Goal: Download file/media

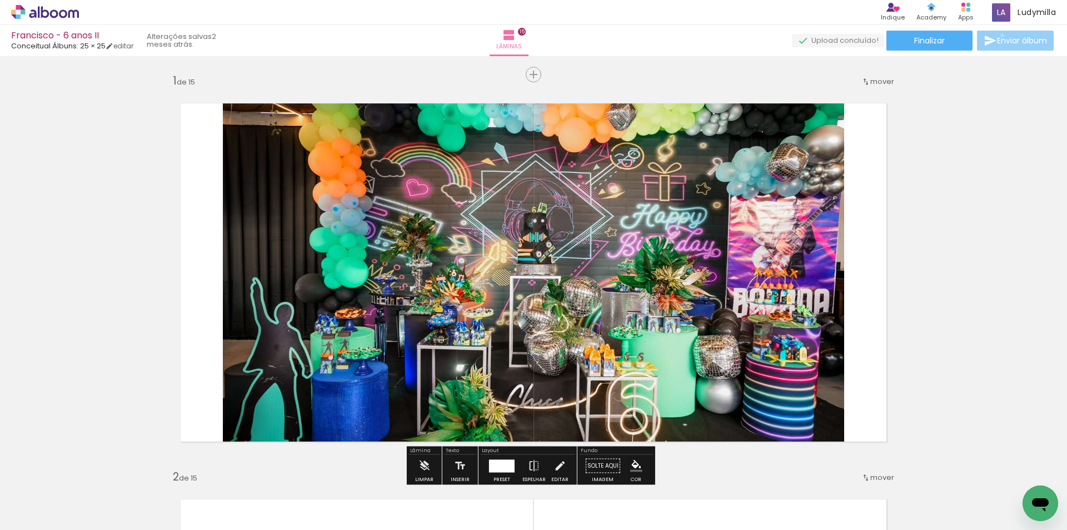
click at [1000, 37] on span "Enviar álbum" at bounding box center [1022, 41] width 50 height 8
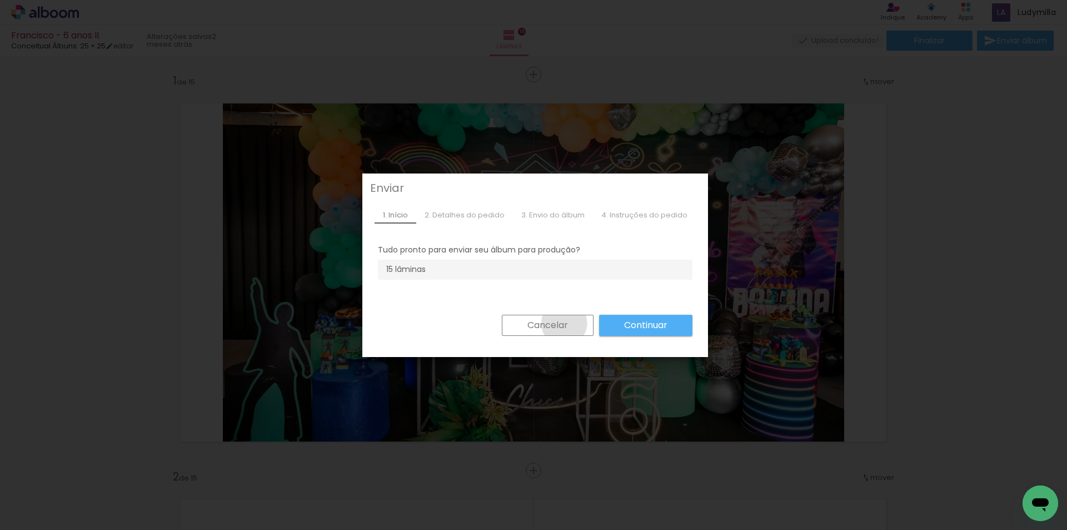
click at [578, 463] on slot "Cancelar" at bounding box center [585, 470] width 14 height 14
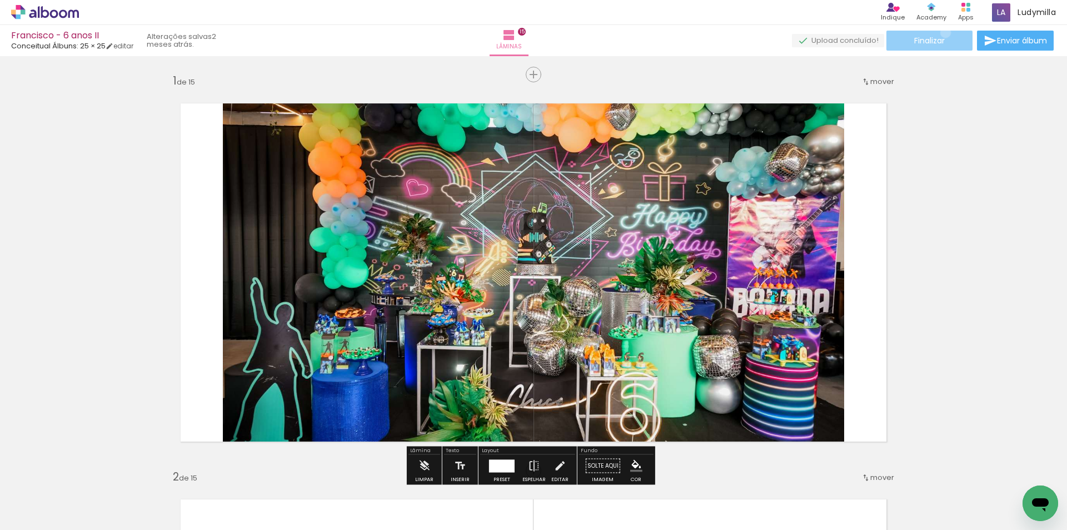
click at [942, 32] on paper-button "Finalizar" at bounding box center [930, 41] width 86 height 20
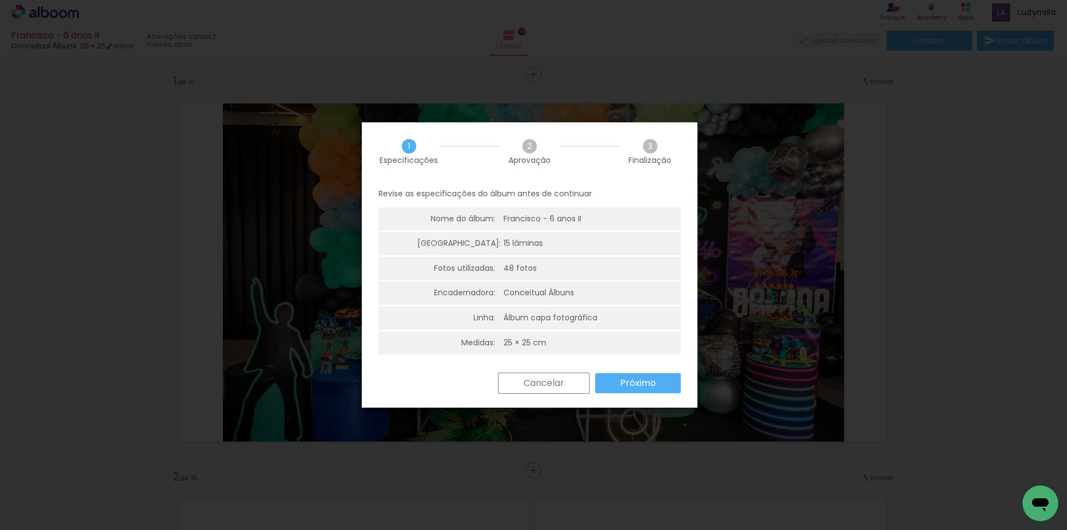
click at [0, 0] on slot "Próximo" at bounding box center [0, 0] width 0 height 0
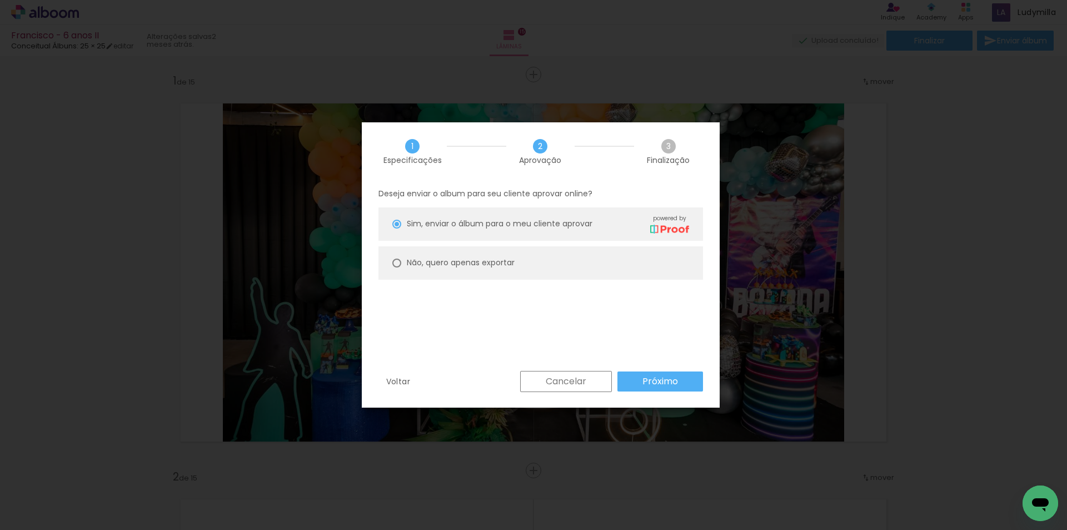
click at [0, 0] on slot "Não, quero apenas exportar" at bounding box center [0, 0] width 0 height 0
type paper-radio-button "on"
click at [680, 381] on paper-button "Próximo" at bounding box center [661, 381] width 86 height 20
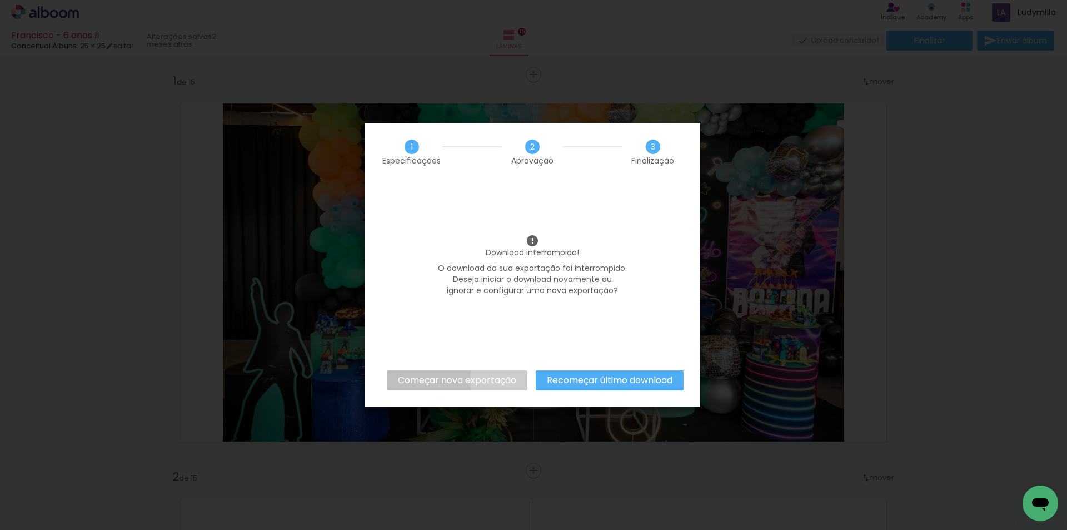
click at [0, 0] on slot "Começar nova exportação" at bounding box center [0, 0] width 0 height 0
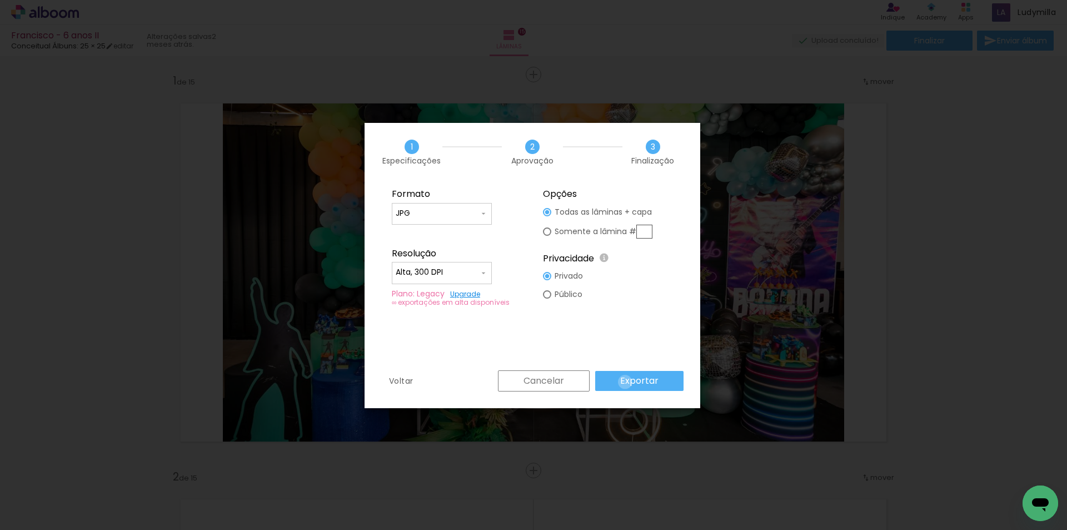
click at [0, 0] on slot "Exportar" at bounding box center [0, 0] width 0 height 0
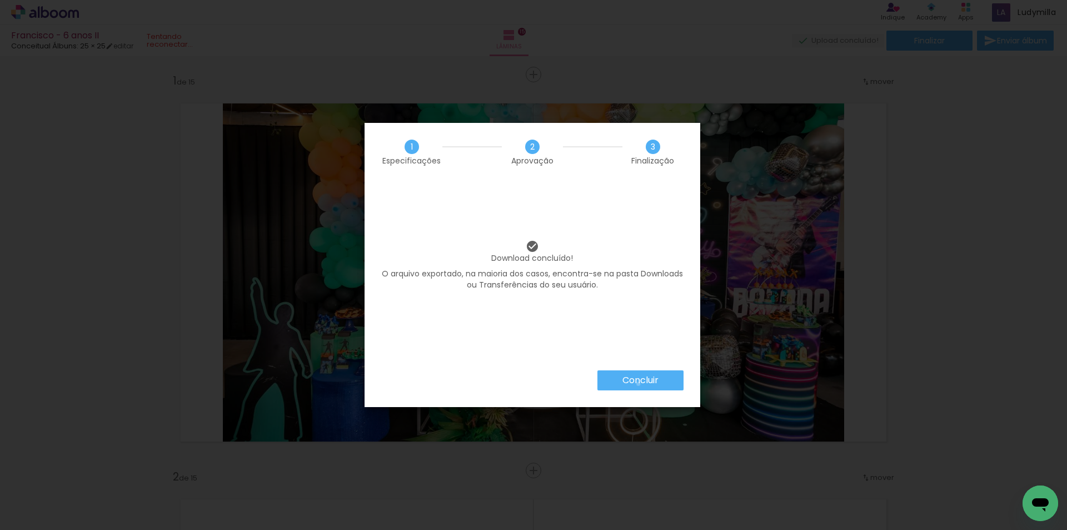
click at [0, 0] on slot "Concluir" at bounding box center [0, 0] width 0 height 0
